Goal: Information Seeking & Learning: Learn about a topic

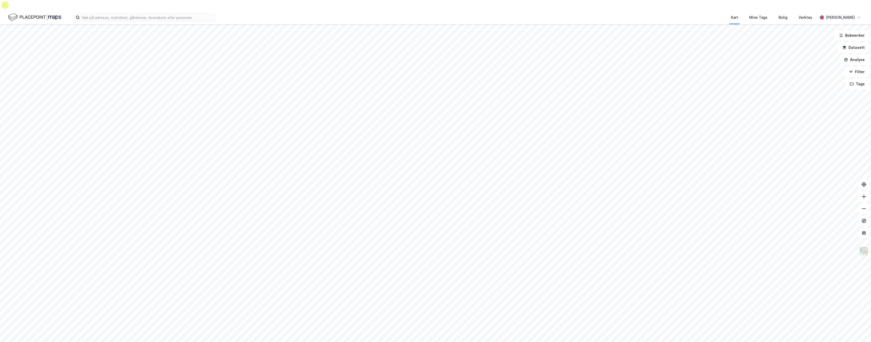
click at [864, 247] on img at bounding box center [865, 252] width 10 height 10
click at [809, 122] on div "Satellitt" at bounding box center [824, 129] width 65 height 14
click at [855, 67] on button "Filter" at bounding box center [857, 72] width 24 height 10
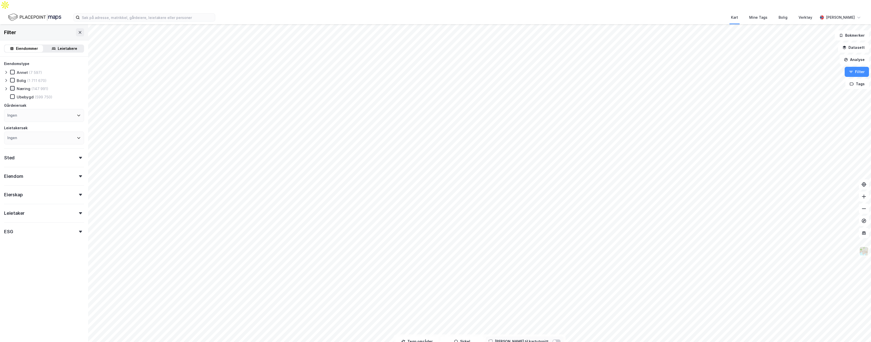
click at [13, 87] on icon at bounding box center [13, 89] width 4 height 4
click at [41, 167] on div "Eiendom" at bounding box center [44, 174] width 80 height 14
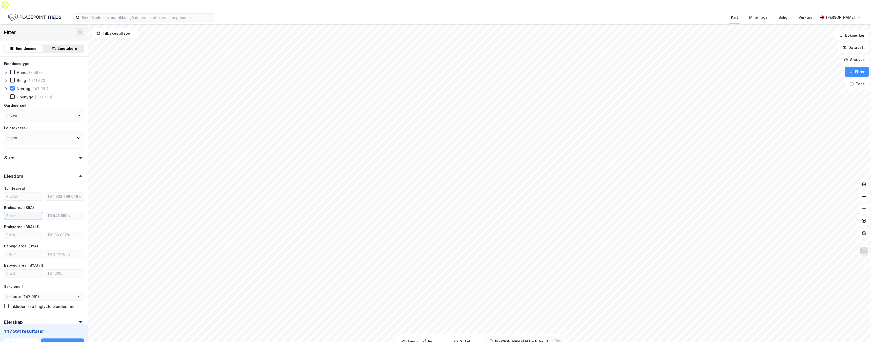
click at [26, 212] on input "number" at bounding box center [23, 216] width 39 height 8
type input "1000"
type input "Inkluder (47 647)"
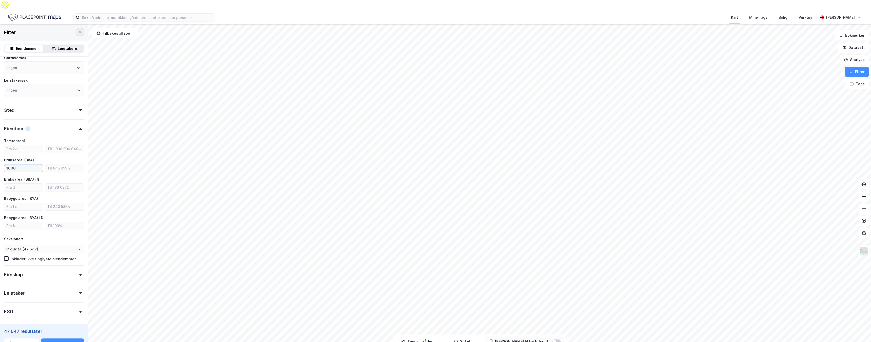
scroll to position [69, 0]
type input "1000"
click at [21, 244] on div "Eierskap" at bounding box center [44, 251] width 80 height 14
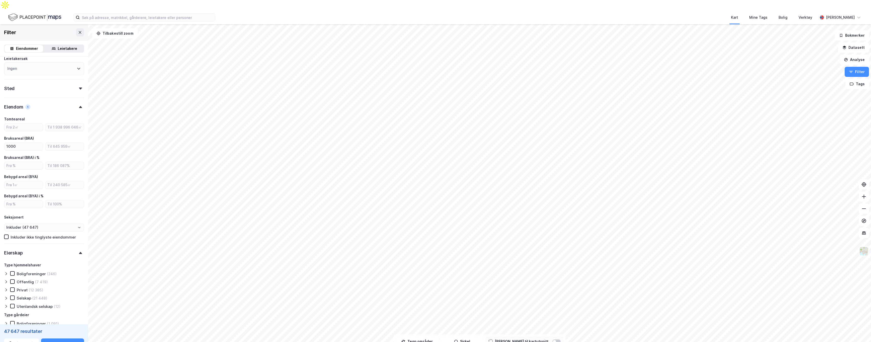
scroll to position [111, 0]
click at [25, 238] on div "Offentlig" at bounding box center [25, 240] width 17 height 5
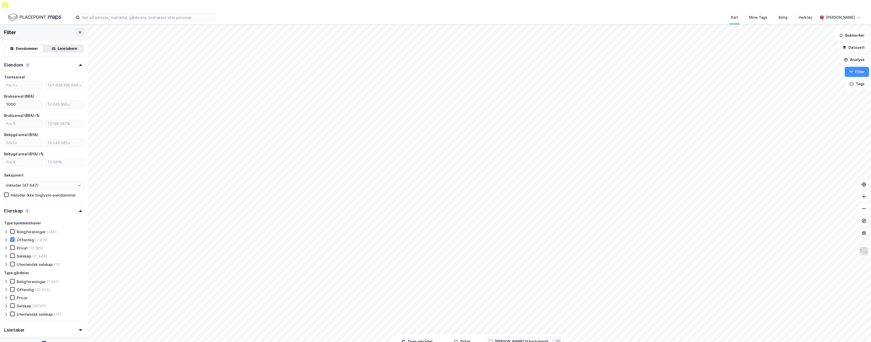
click at [24, 254] on div "Selskap" at bounding box center [24, 256] width 14 height 5
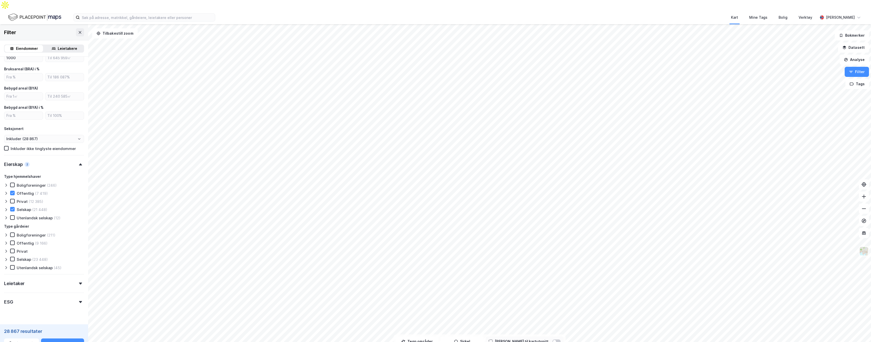
click at [19, 277] on div "Leietaker" at bounding box center [44, 282] width 80 height 14
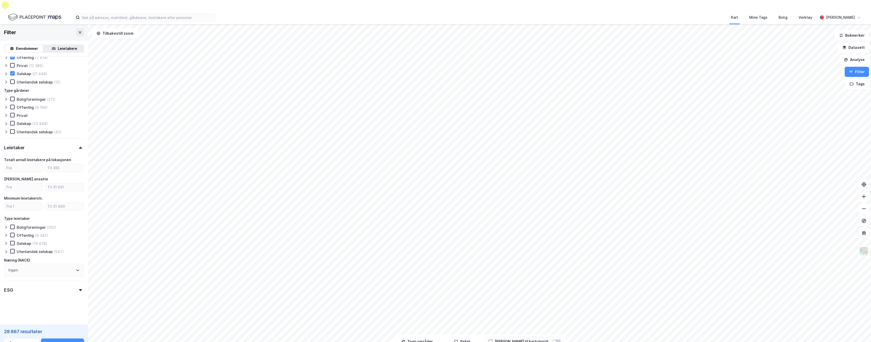
click at [32, 230] on div "Totalt antall leietakere på lokasjonen Antall ansatte Minimum leietakerstr. Typ…" at bounding box center [44, 217] width 80 height 120
click at [35, 233] on div "(6 342)" at bounding box center [41, 235] width 13 height 5
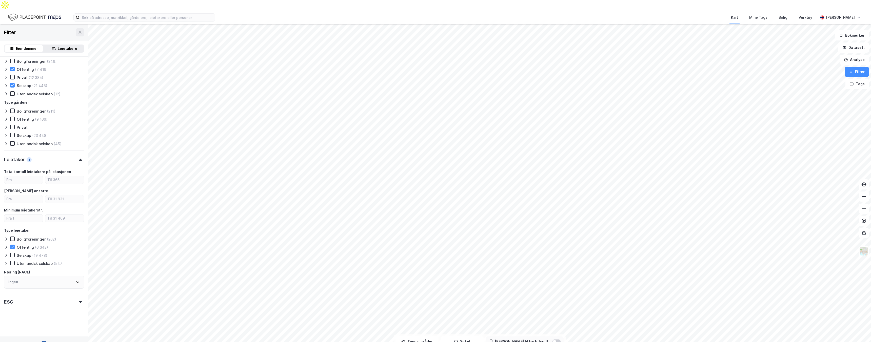
click at [34, 232] on div "Totalt antall leietakere på lokasjonen Antall ansatte Minimum leietakerstr. Typ…" at bounding box center [44, 229] width 80 height 120
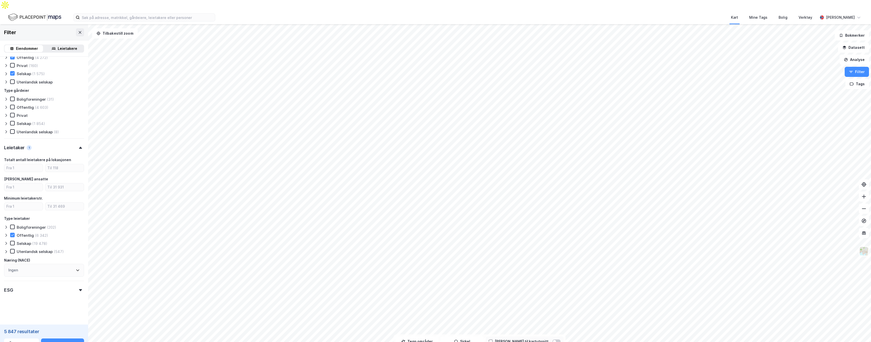
click at [33, 241] on div "(19 478)" at bounding box center [39, 243] width 15 height 5
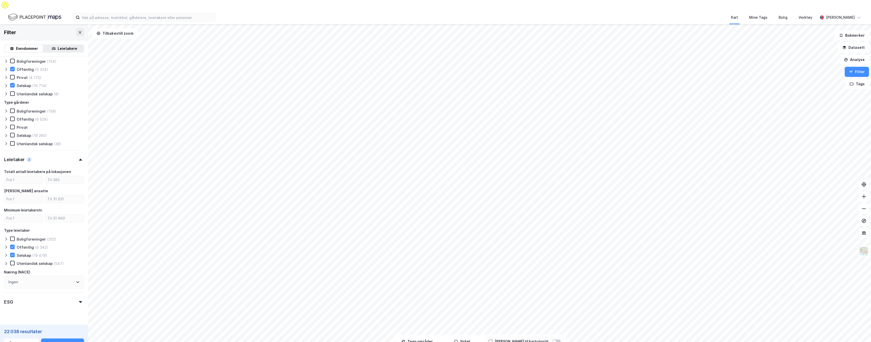
scroll to position [294, 0]
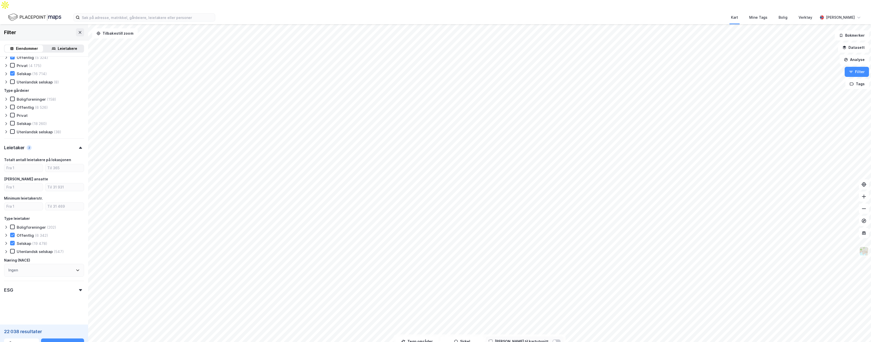
click at [27, 292] on form "Eiendomstype Annet (431) [PERSON_NAME] (3 566) Næring (22 038) [GEOGRAPHIC_DATA…" at bounding box center [44, 44] width 80 height 554
click at [29, 284] on div "ESG" at bounding box center [44, 288] width 80 height 14
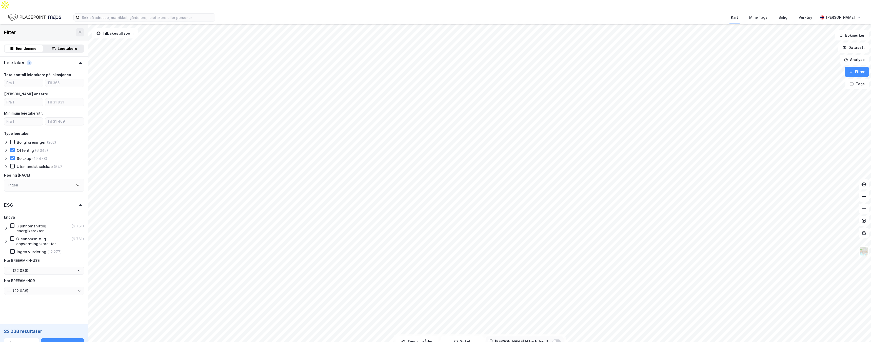
scroll to position [379, 0]
click at [46, 250] on div "Ingen vurdering (12 277)" at bounding box center [36, 252] width 52 height 5
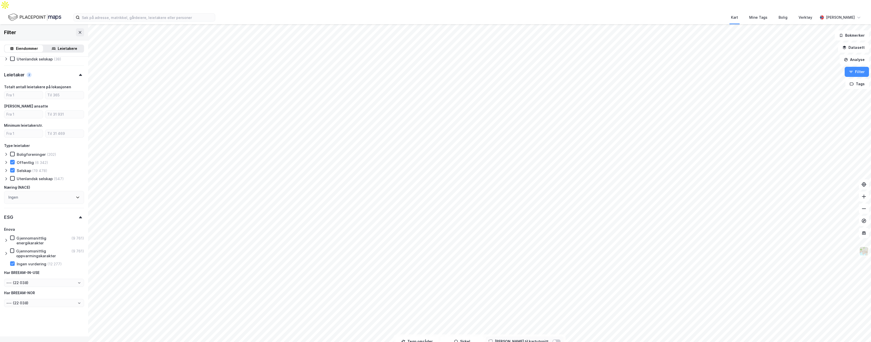
type input "Inkluder (12 277)"
type input "--- (12 277)"
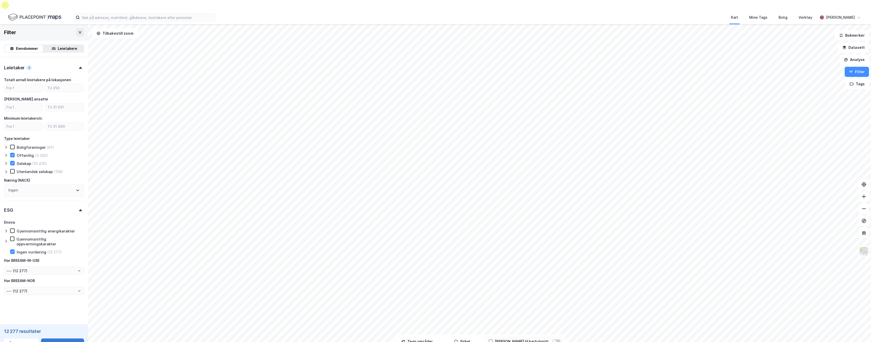
click at [65, 339] on button "Se tabell" at bounding box center [62, 344] width 43 height 10
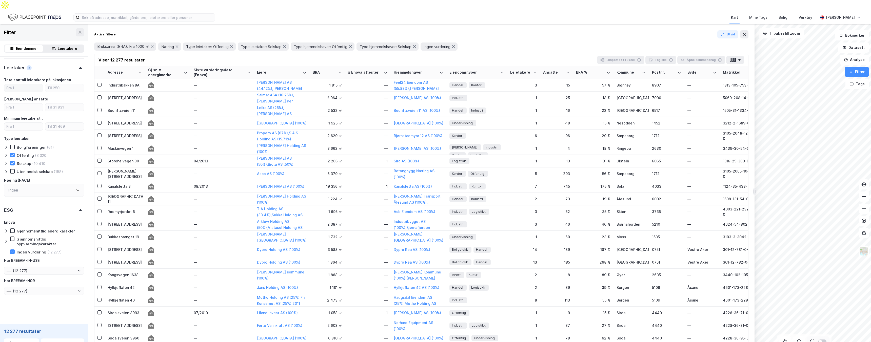
scroll to position [374, 0]
